Goal: Go to known website: Access a specific website the user already knows

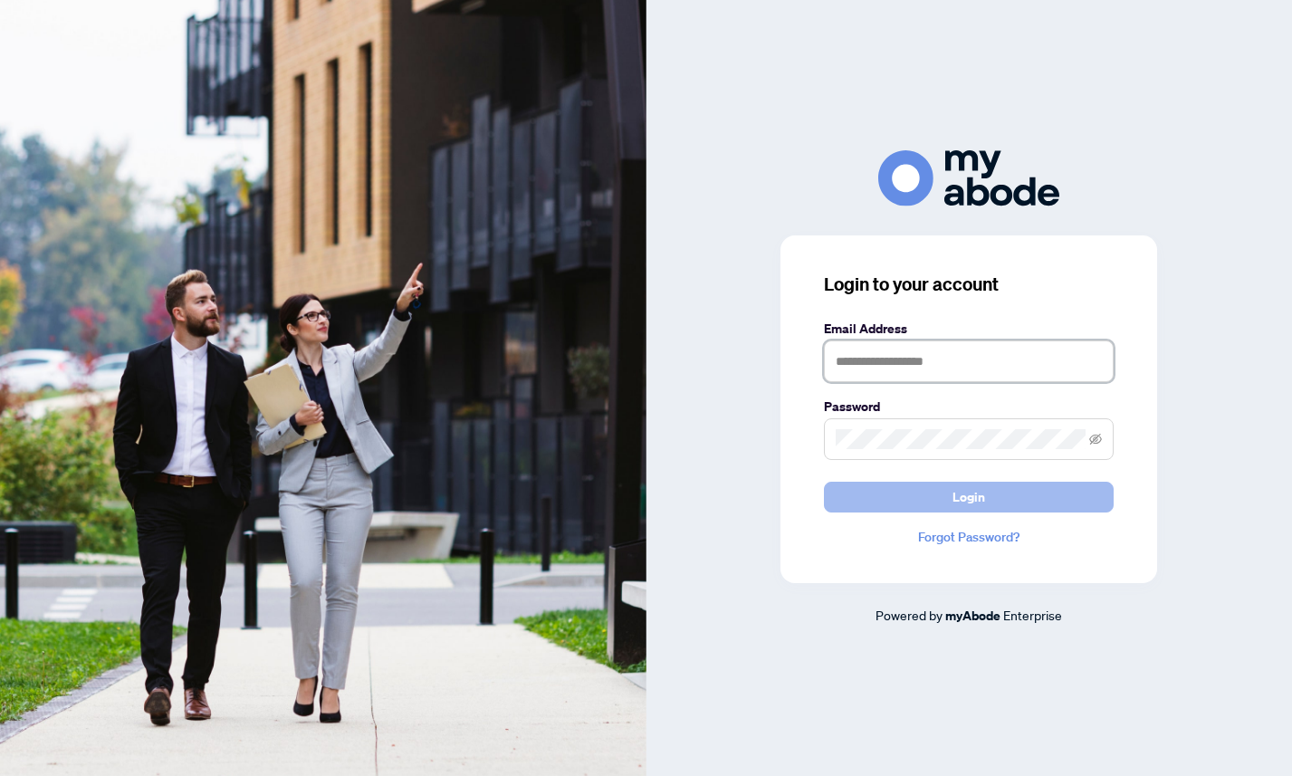
type input "**********"
click at [960, 495] on span "Login" at bounding box center [968, 496] width 33 height 29
